Goal: Task Accomplishment & Management: Manage account settings

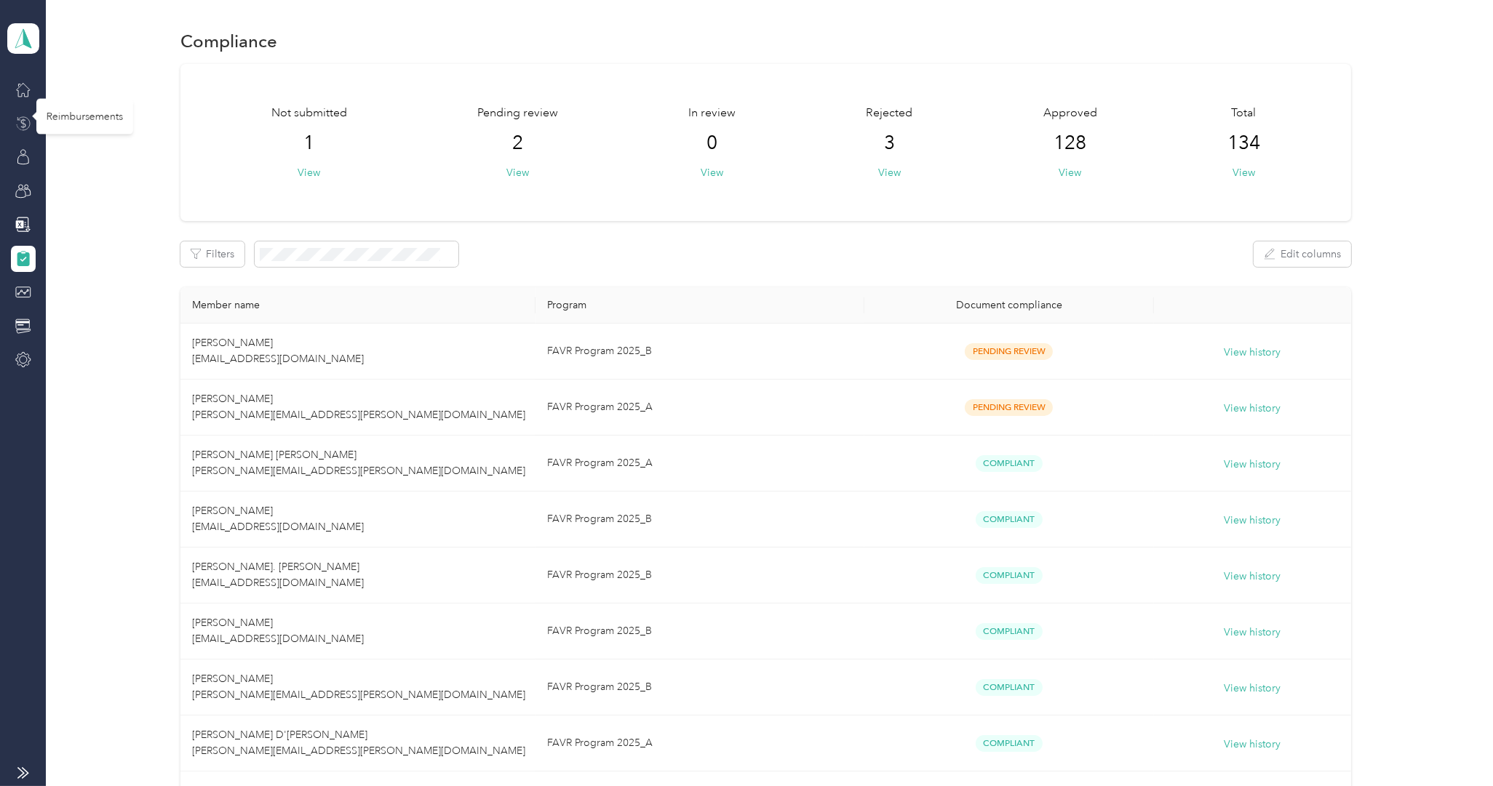
click at [19, 121] on icon at bounding box center [23, 124] width 16 height 16
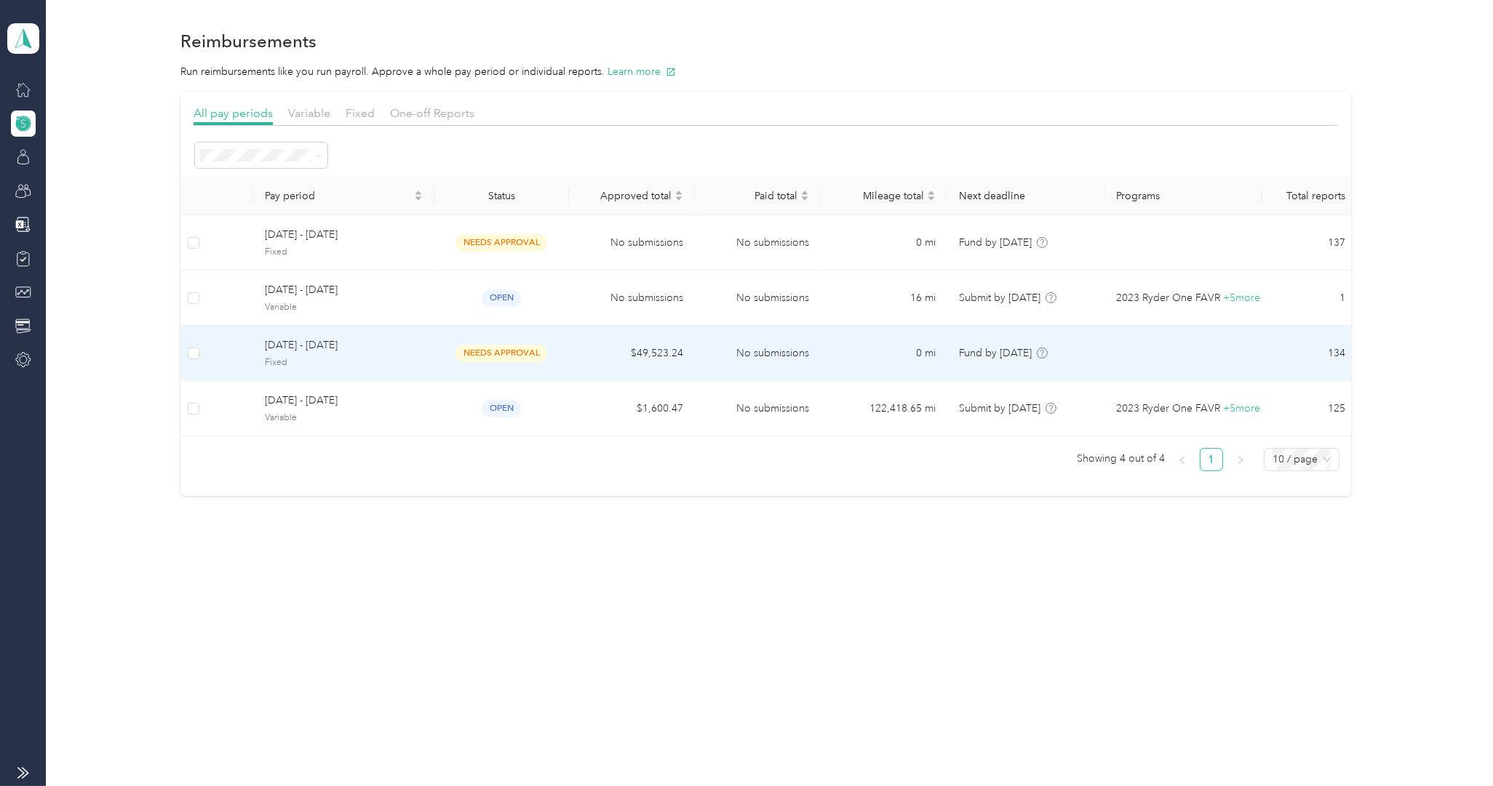
click at [323, 341] on span "[DATE] - [DATE]" at bounding box center [344, 345] width 158 height 16
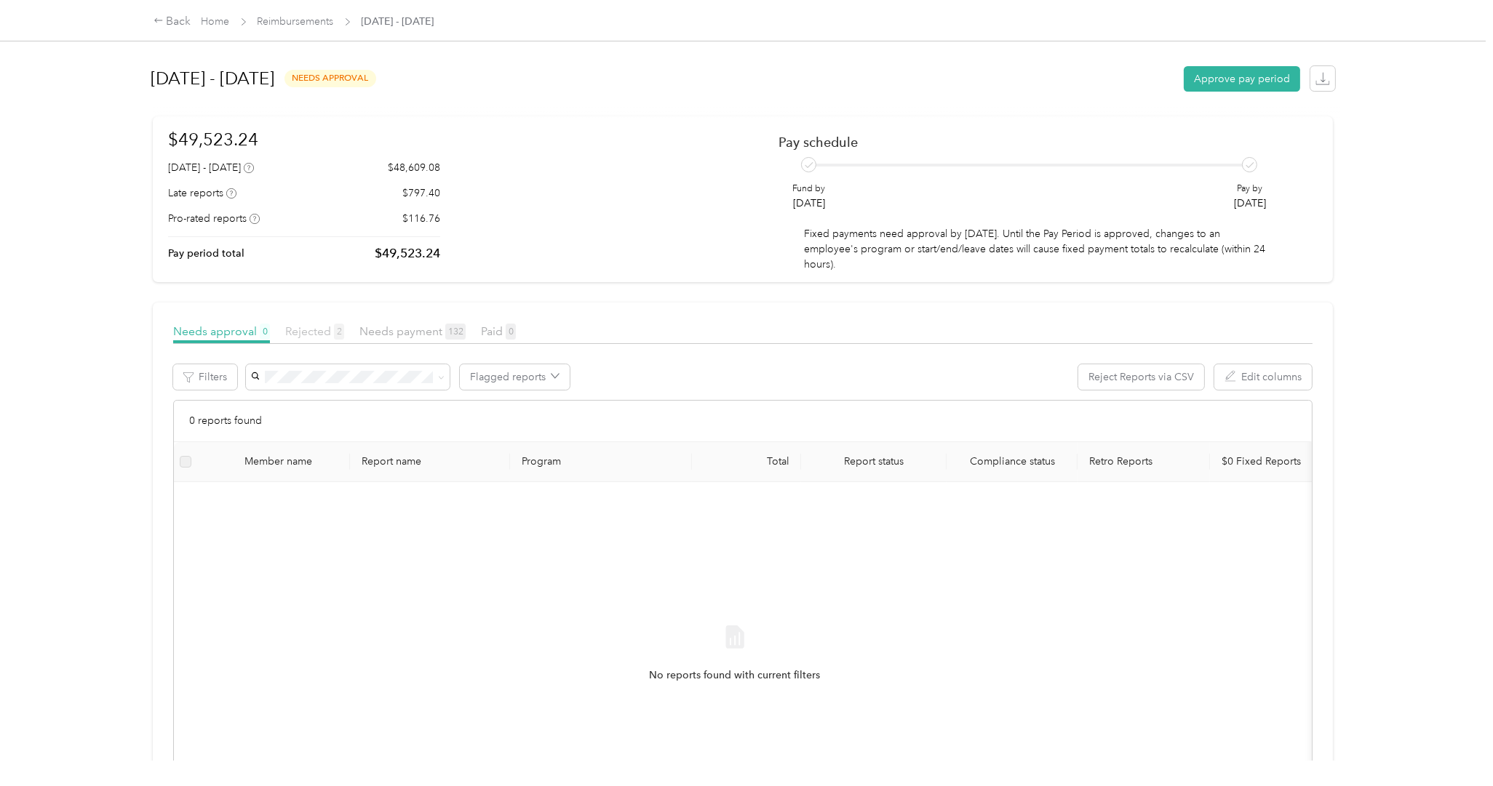
click at [321, 330] on span "Rejected 2" at bounding box center [314, 331] width 59 height 14
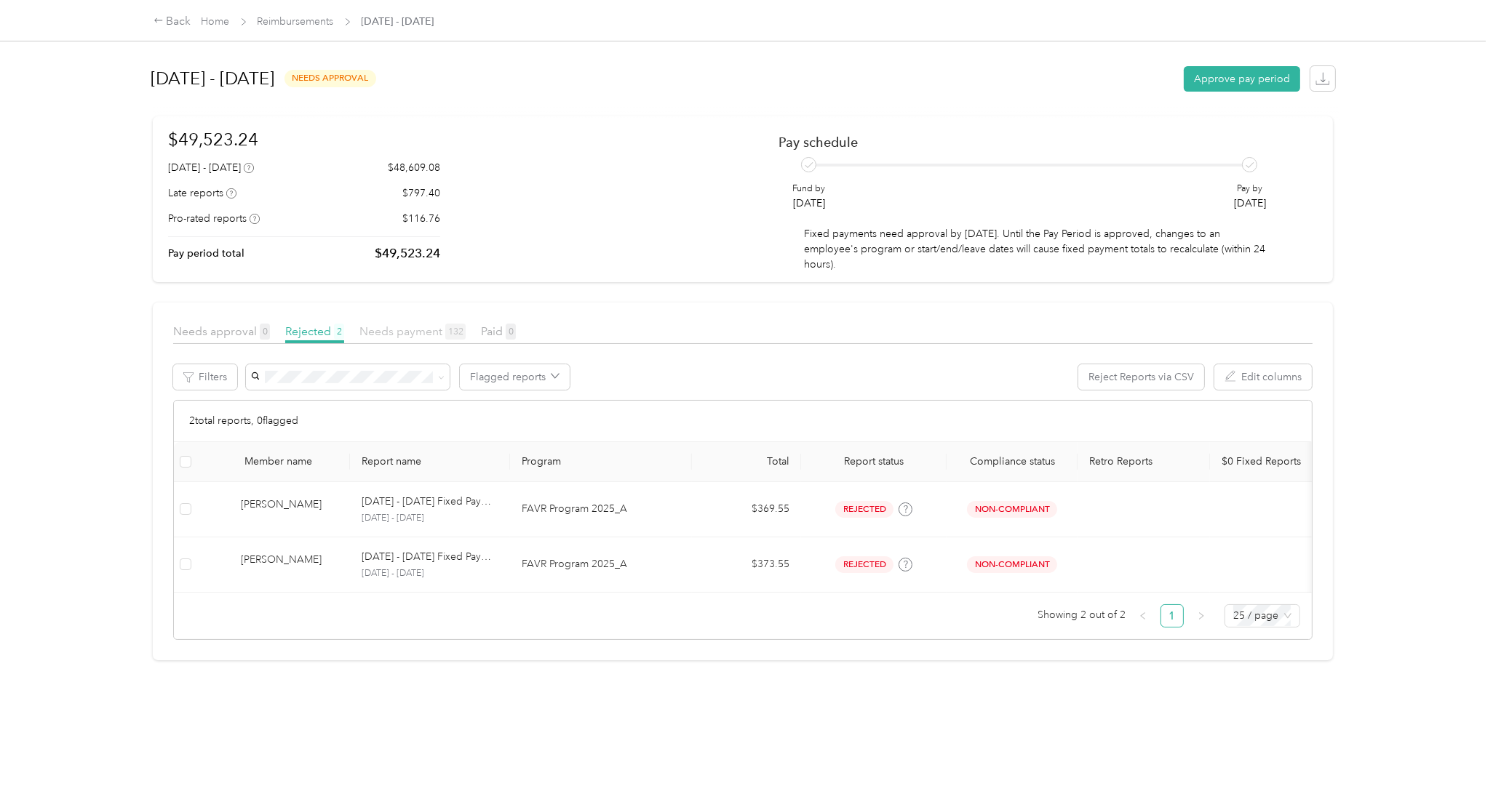
click at [401, 327] on span "Needs payment 132" at bounding box center [412, 331] width 106 height 14
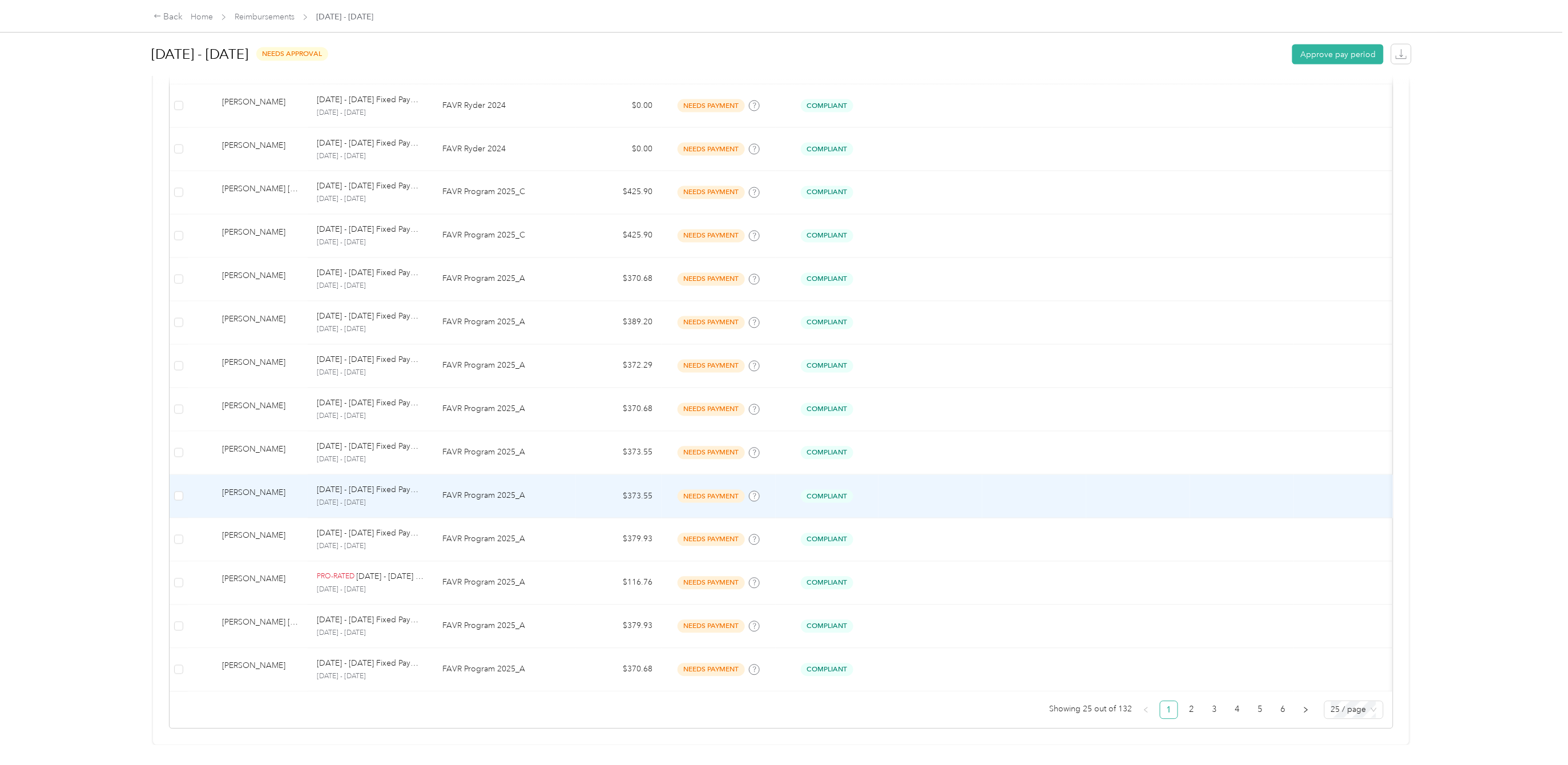
scroll to position [805, 0]
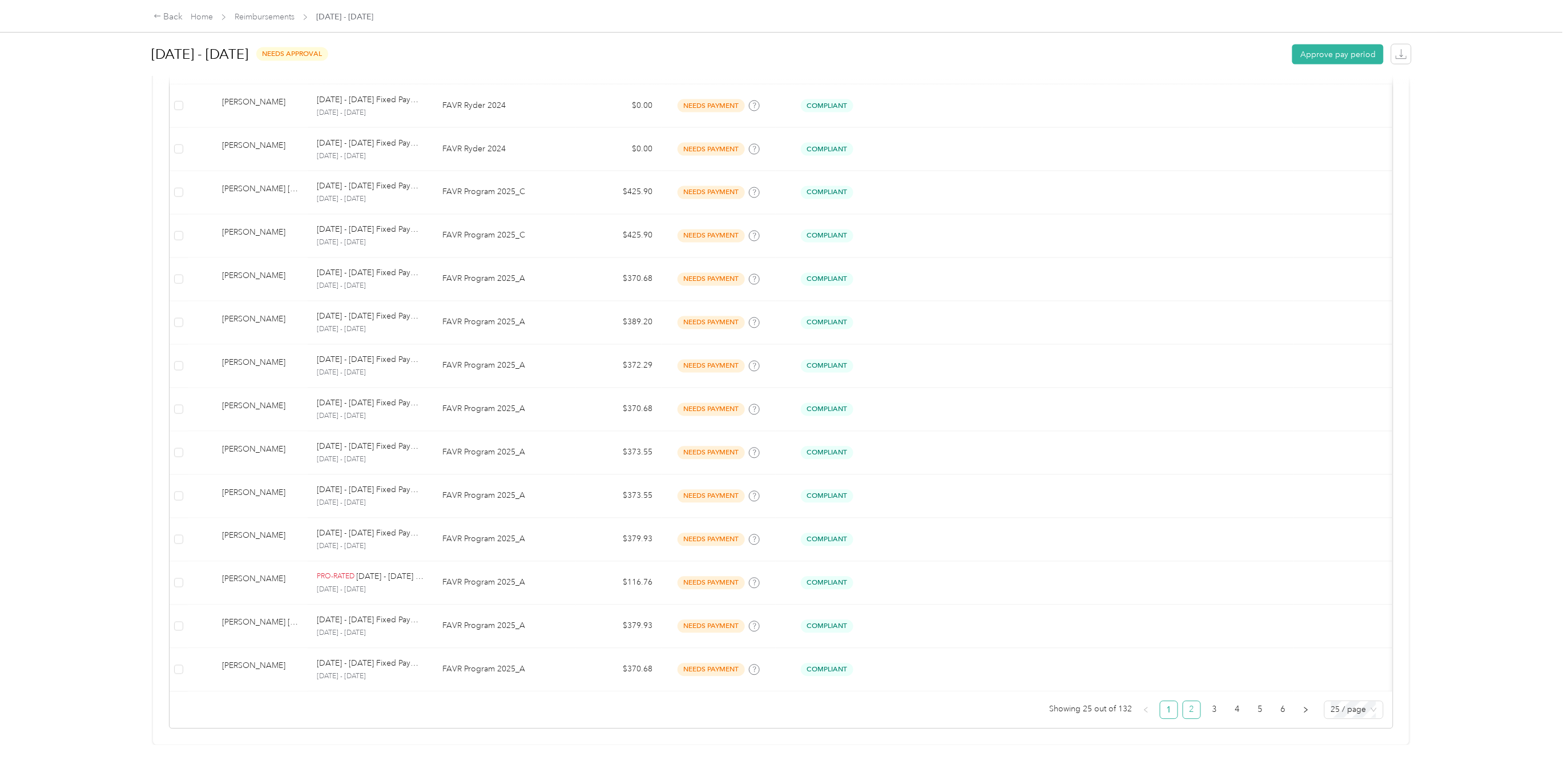
click at [1171, 617] on link "2" at bounding box center [1192, 710] width 17 height 17
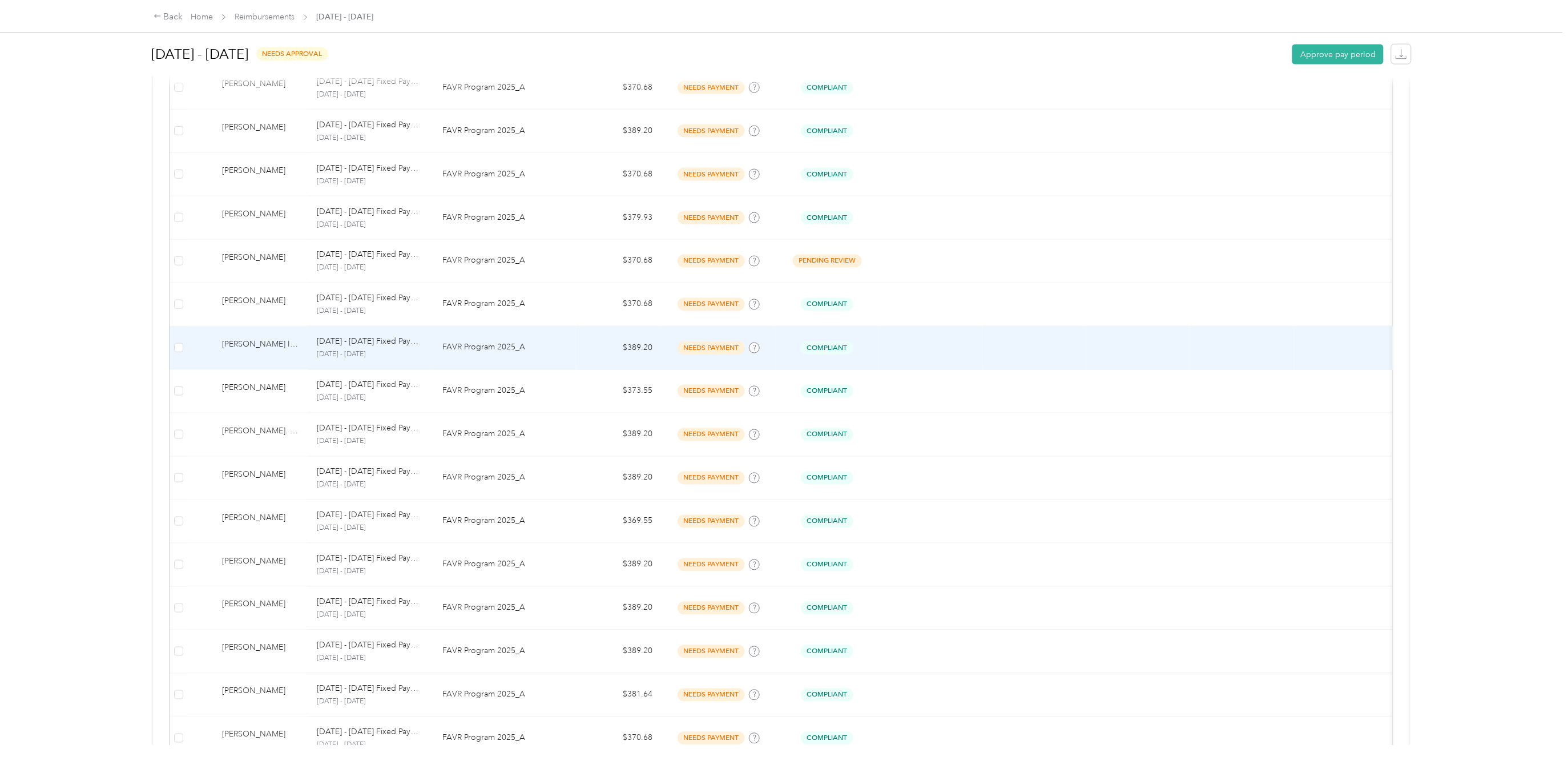
scroll to position [805, 0]
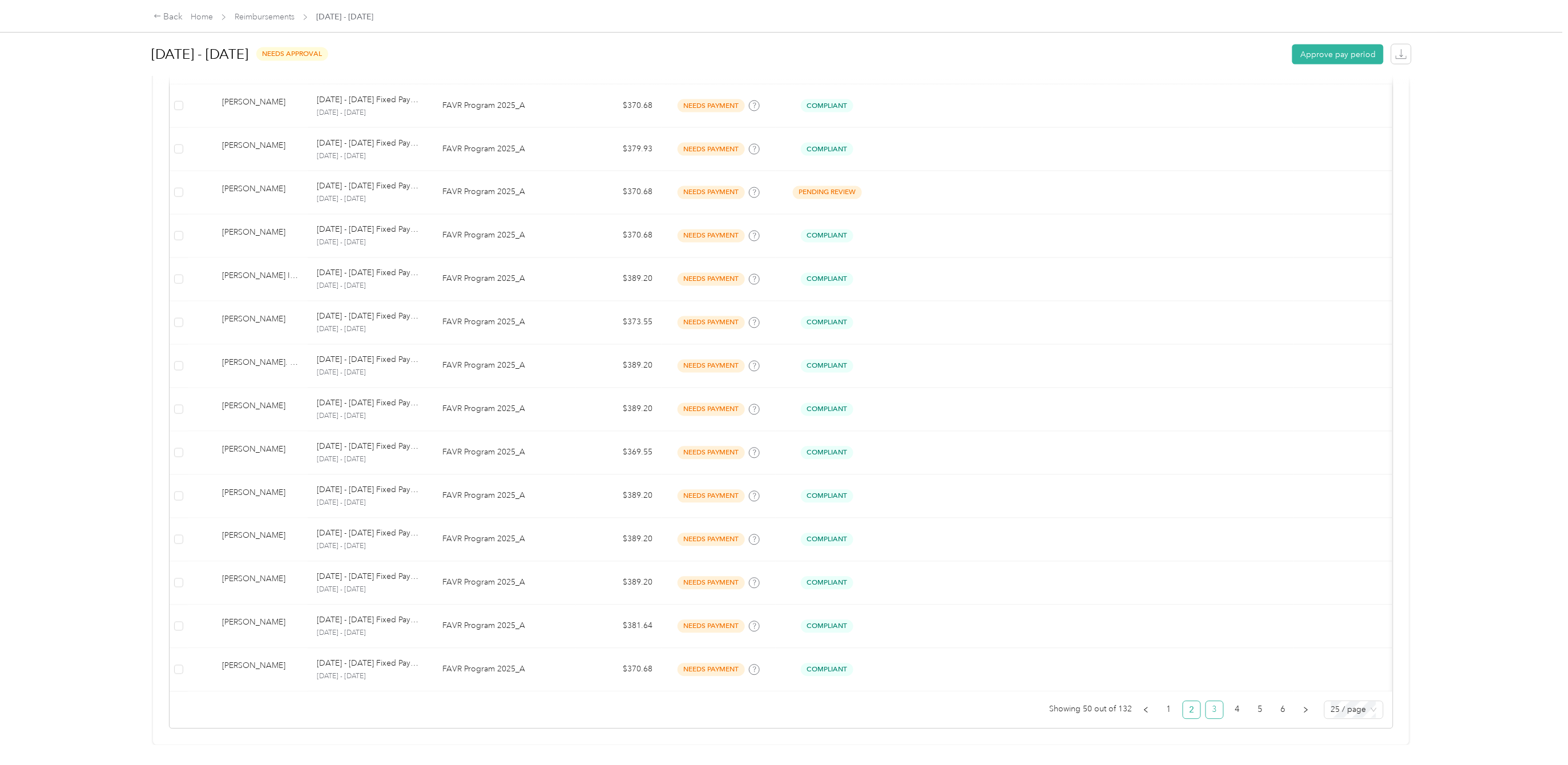
click at [1171, 617] on link "3" at bounding box center [1215, 710] width 17 height 17
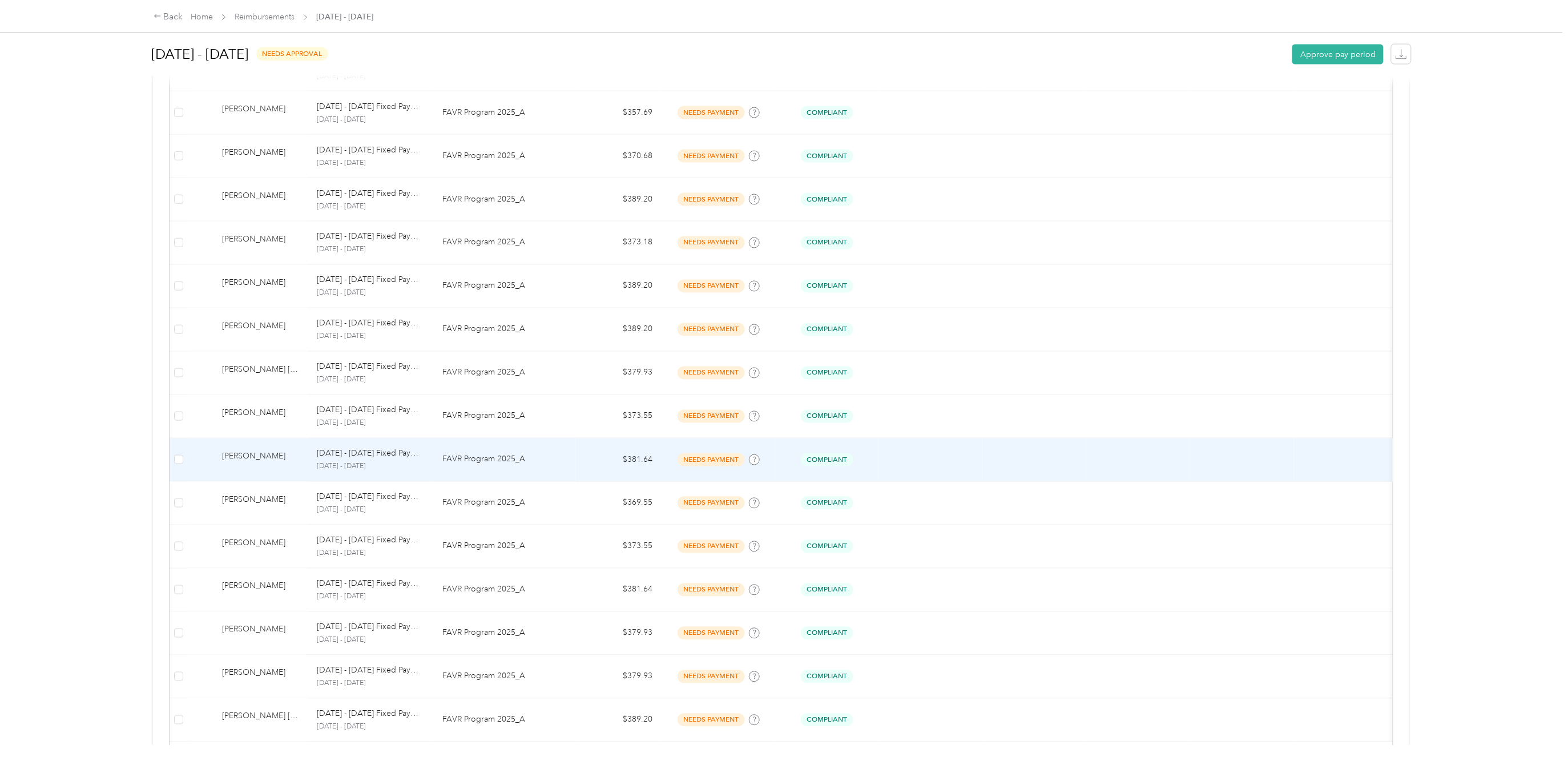
scroll to position [805, 0]
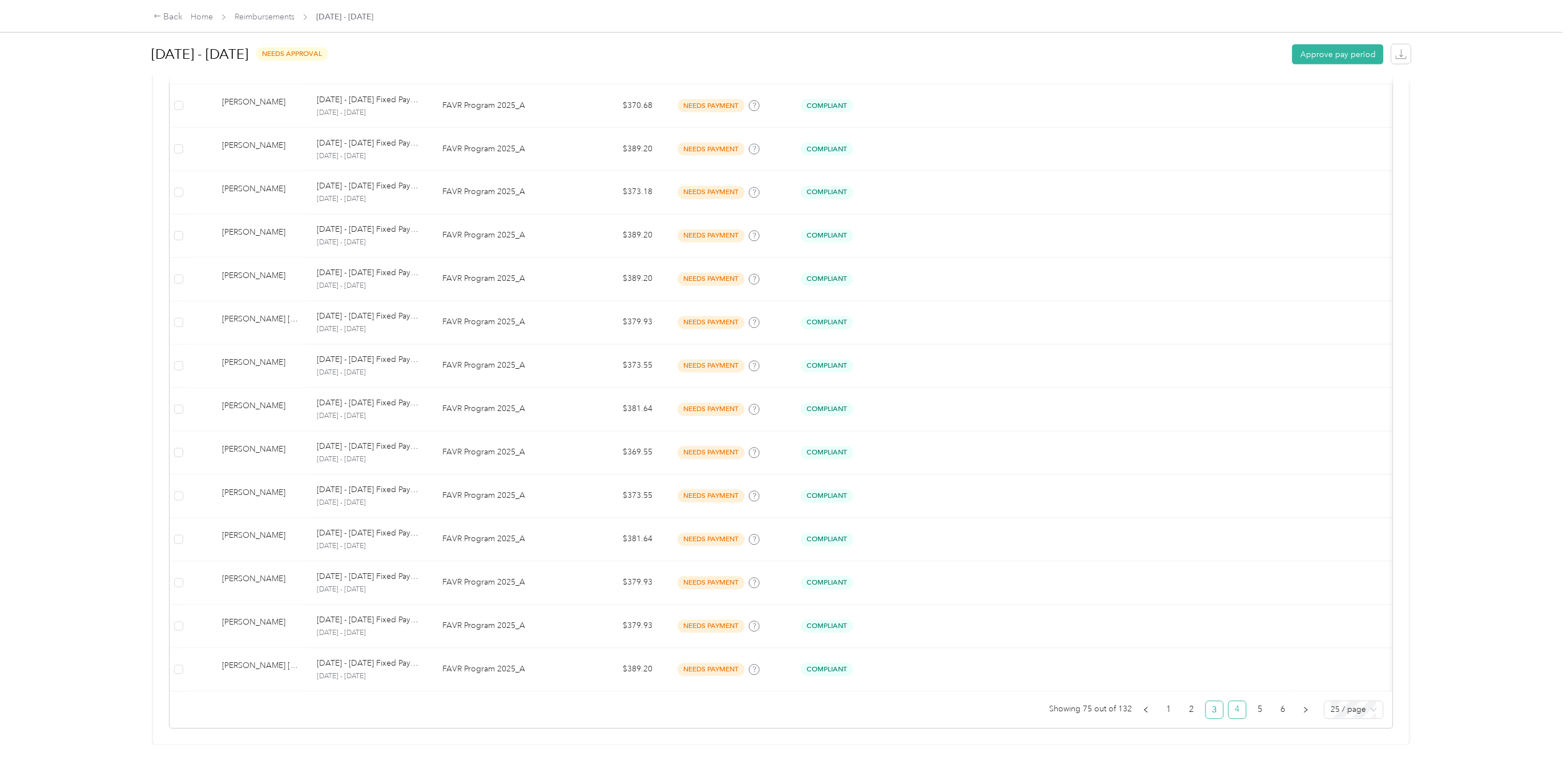
click at [1171, 617] on link "4" at bounding box center [1238, 710] width 17 height 17
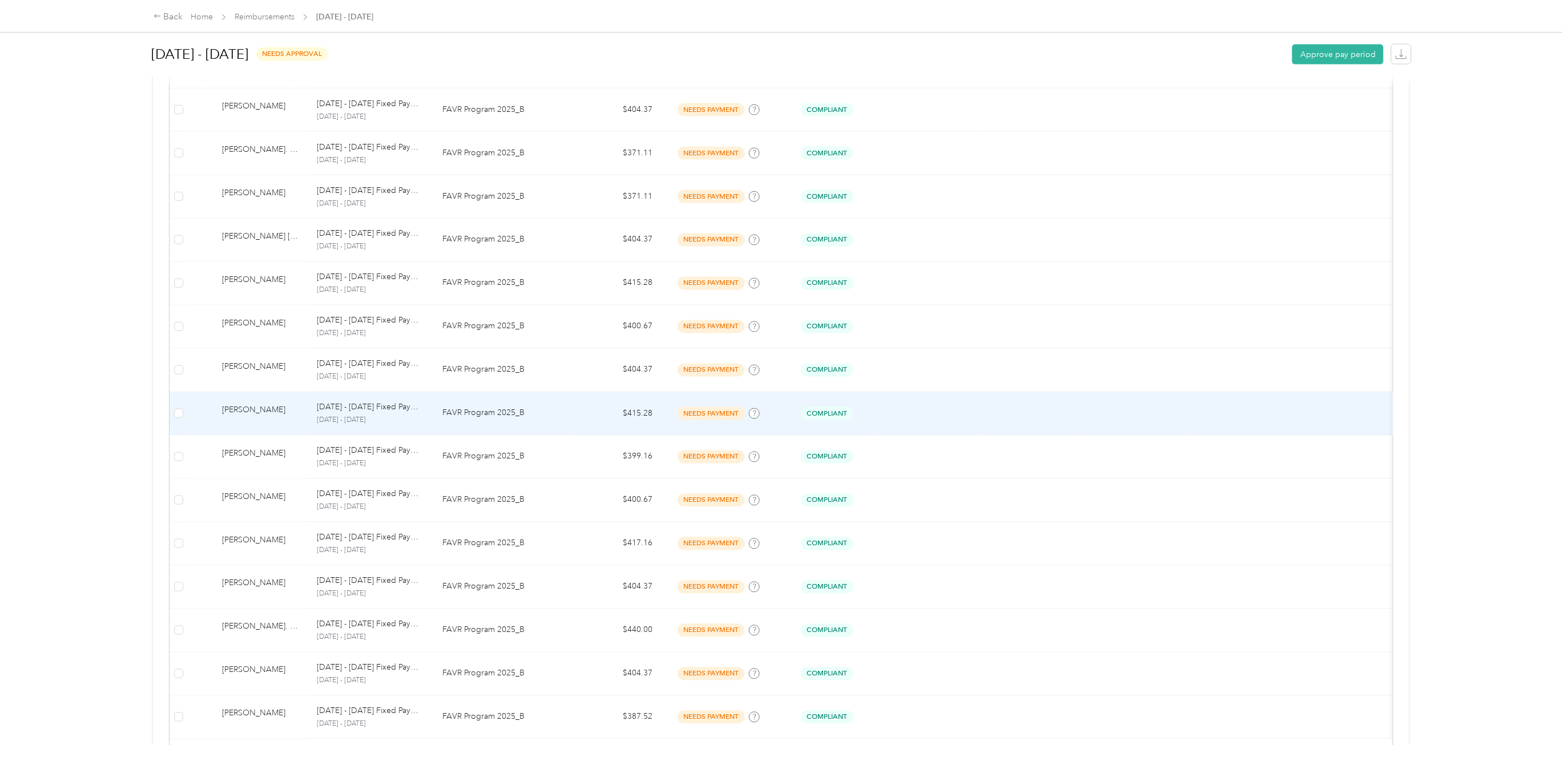
scroll to position [805, 0]
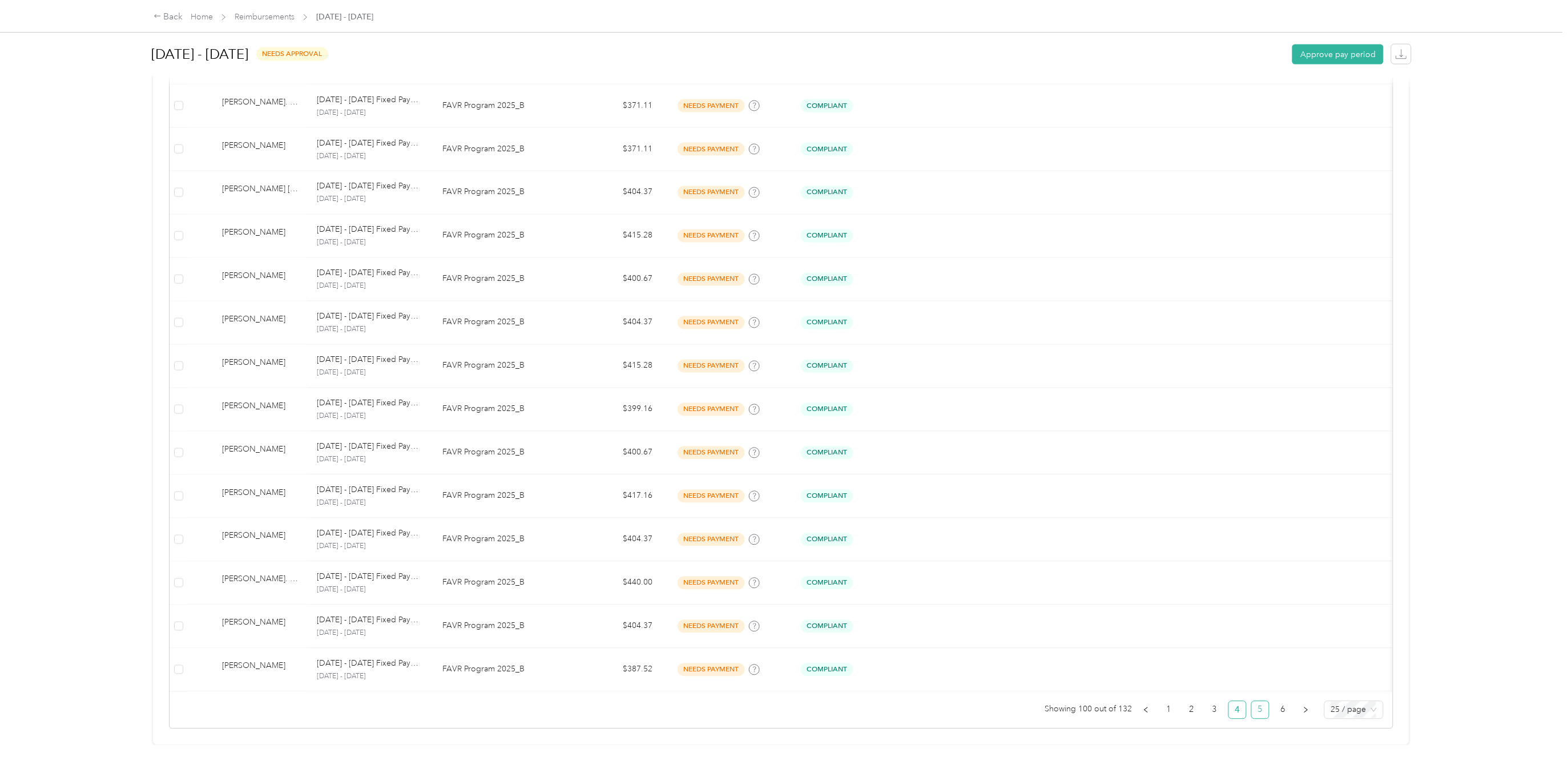
click at [1171, 617] on link "5" at bounding box center [1260, 710] width 17 height 17
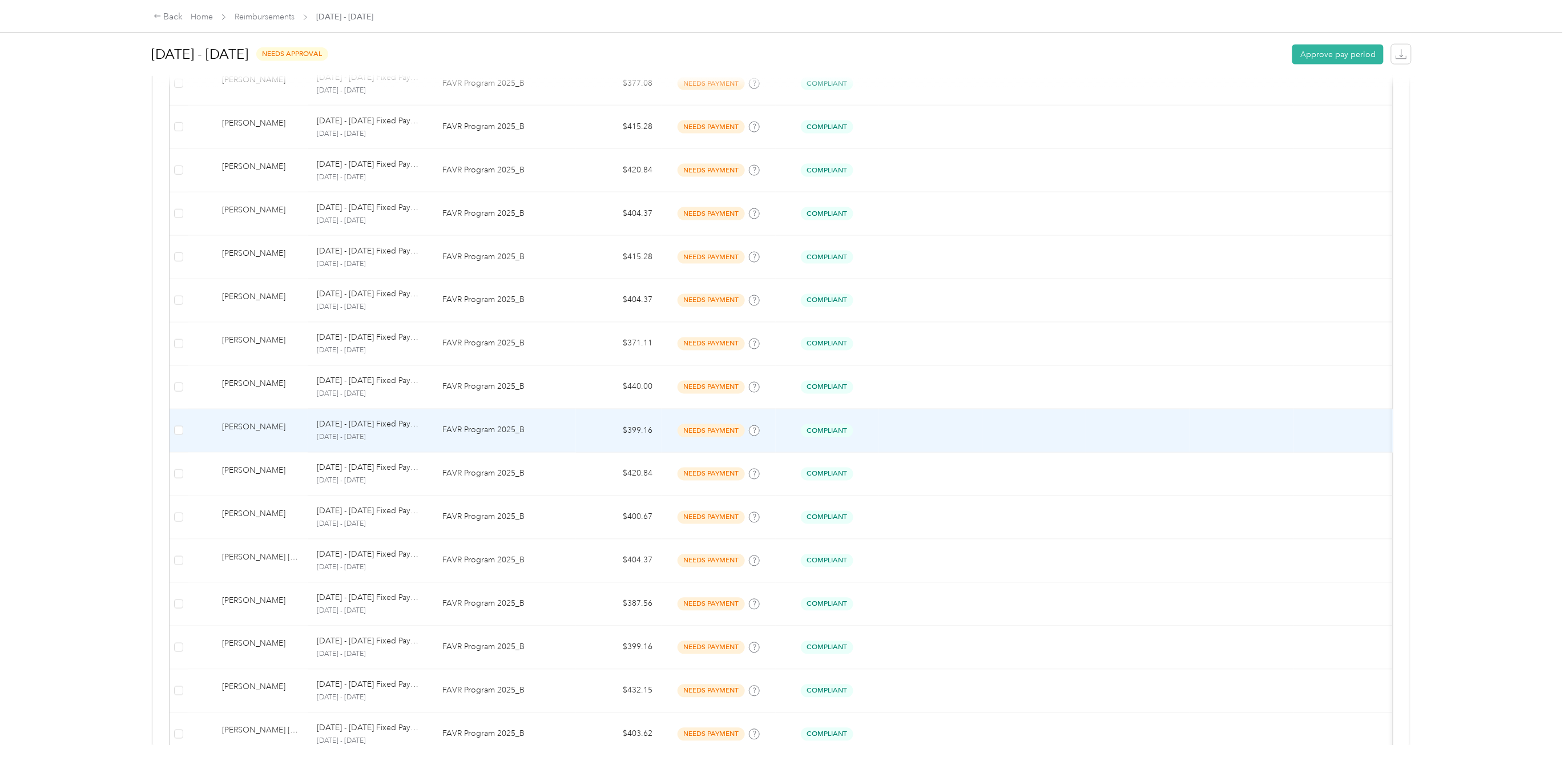
scroll to position [805, 0]
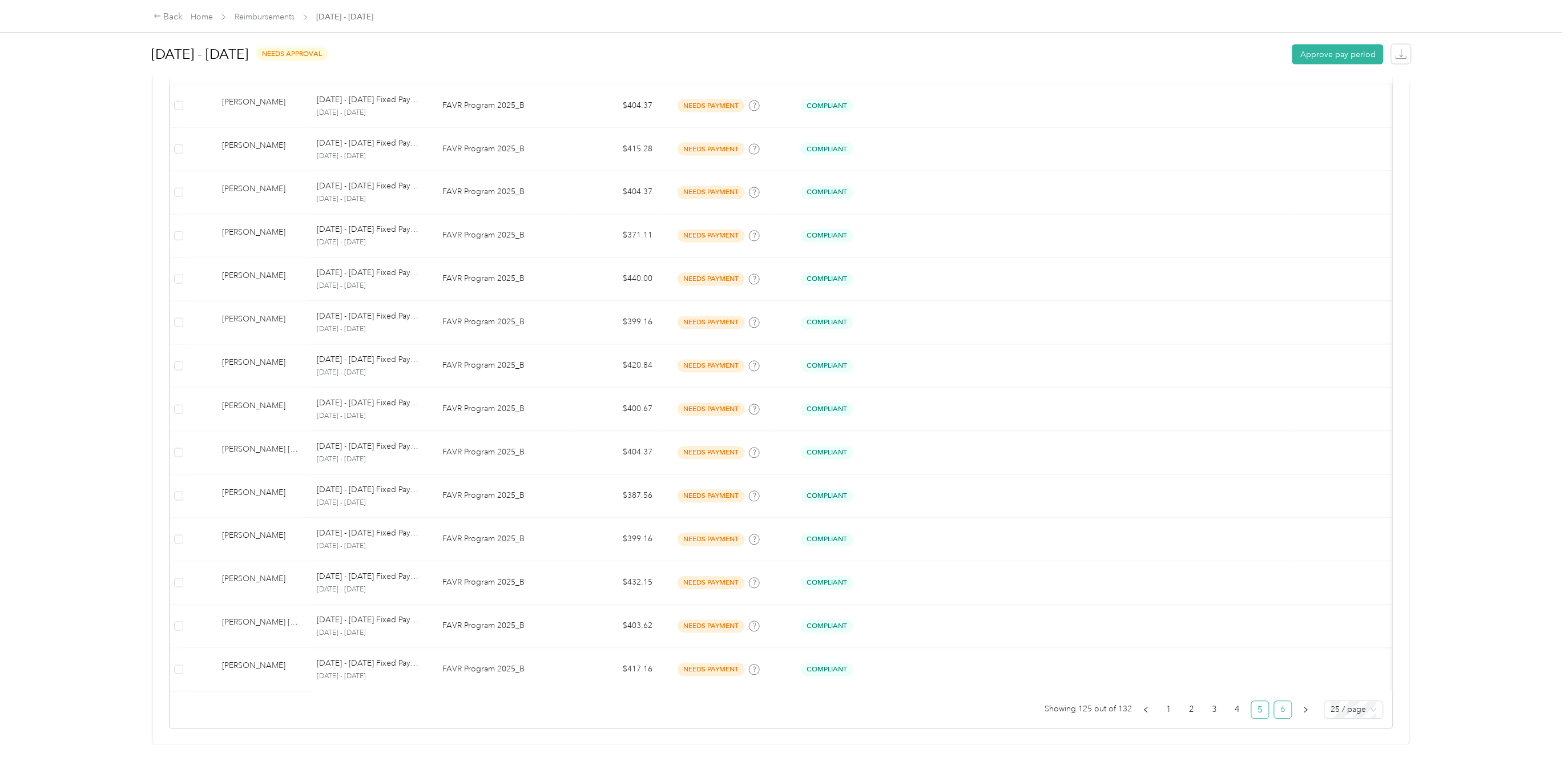
click at [1171, 617] on link "6" at bounding box center [1283, 710] width 17 height 17
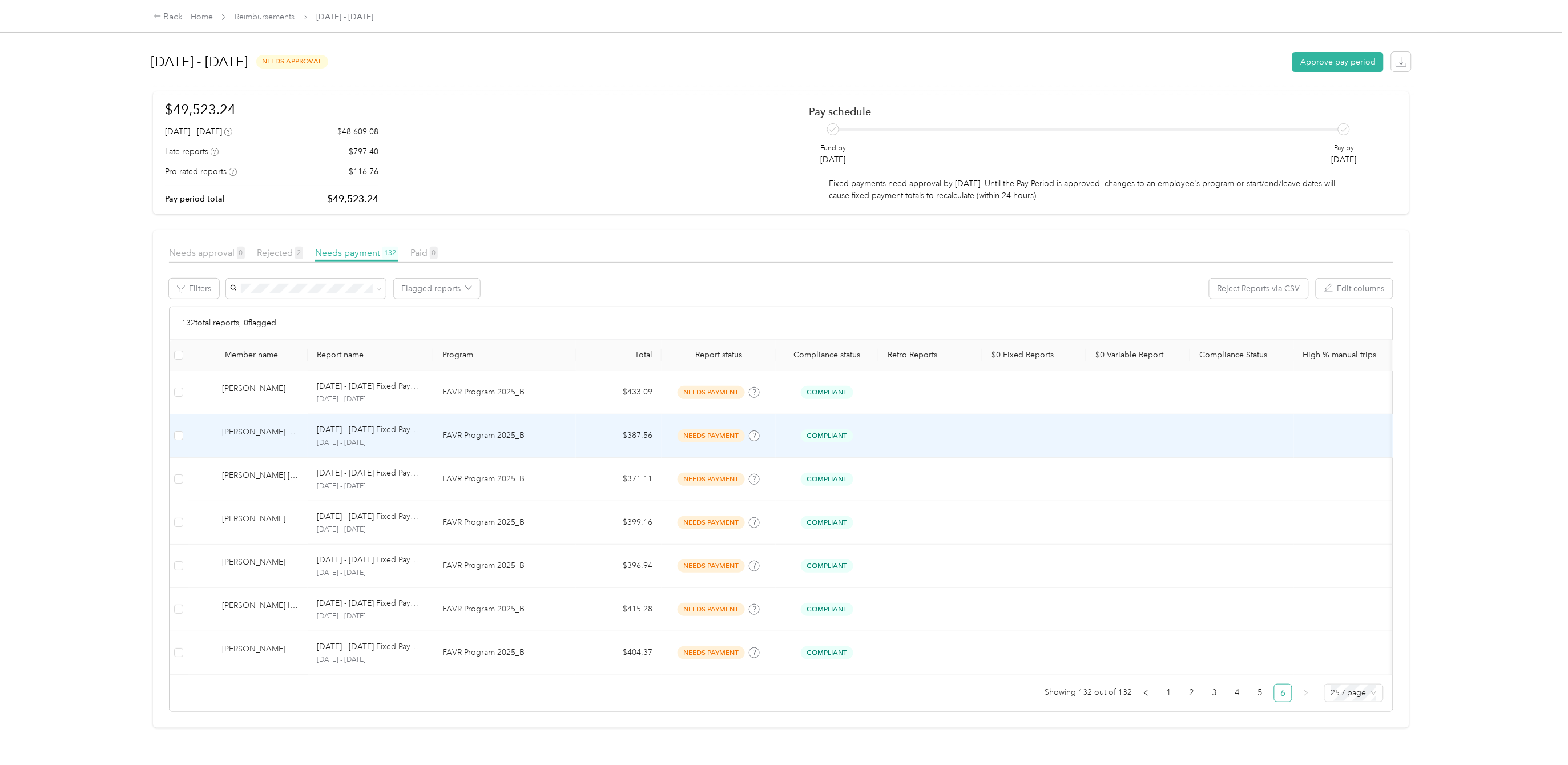
scroll to position [20, 0]
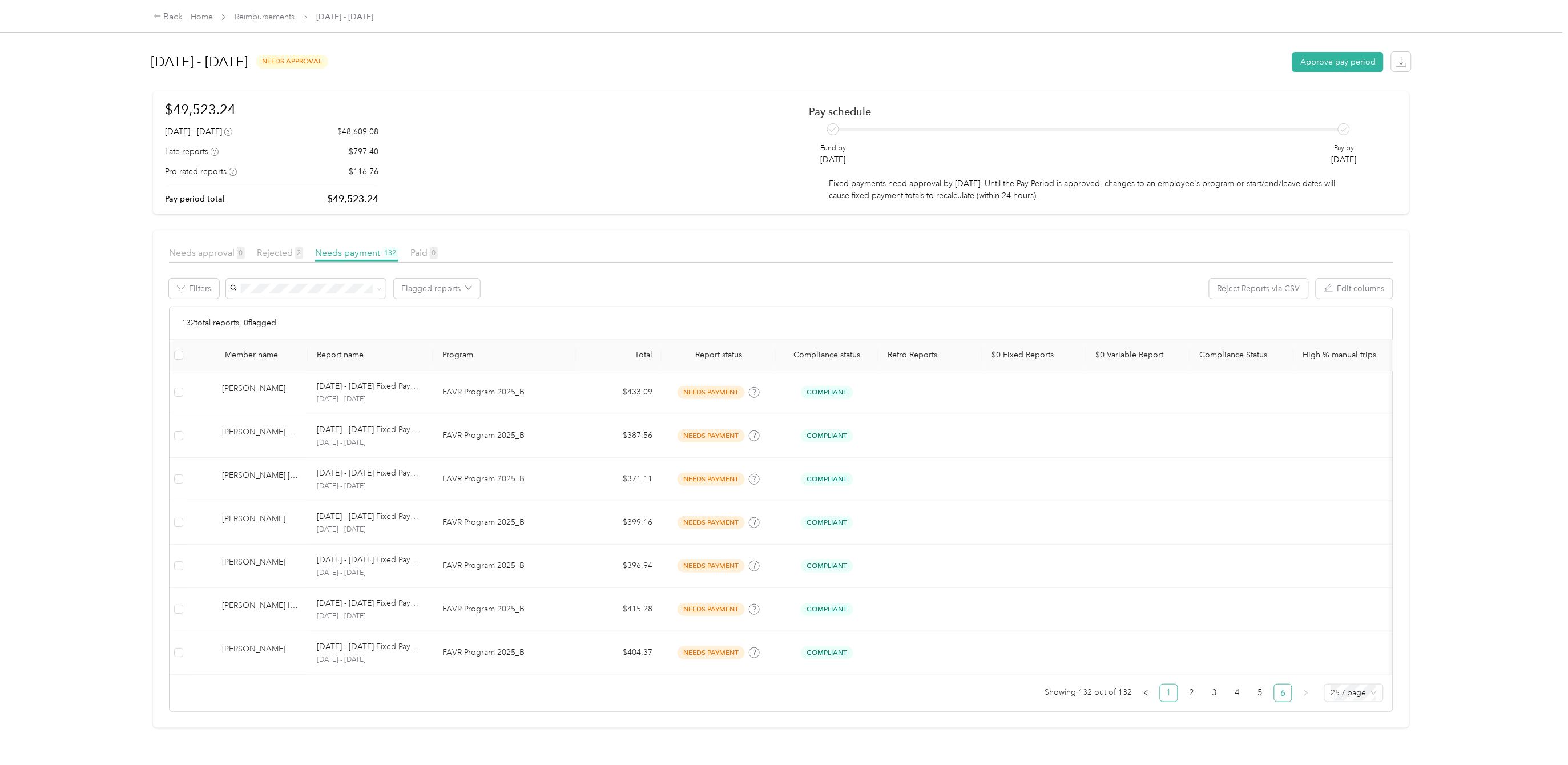
click at [1161, 617] on link "1" at bounding box center [1169, 693] width 17 height 17
